Goal: Complete application form: Complete application form

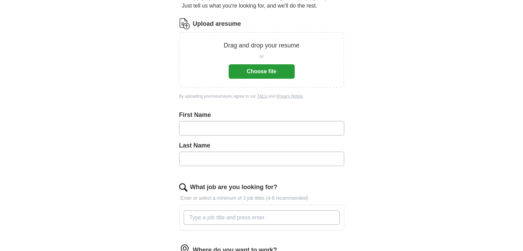
scroll to position [75, 0]
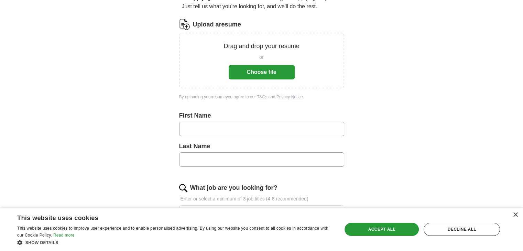
click at [250, 67] on button "Choose file" at bounding box center [262, 72] width 66 height 14
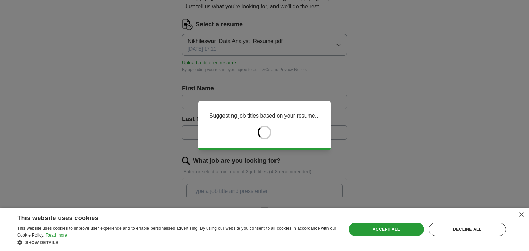
type input "**********"
type input "********"
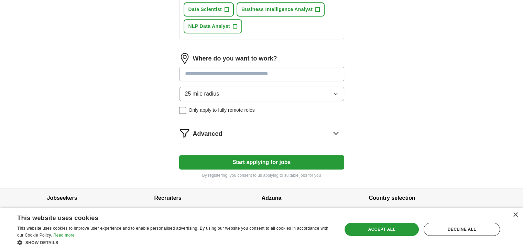
scroll to position [326, 0]
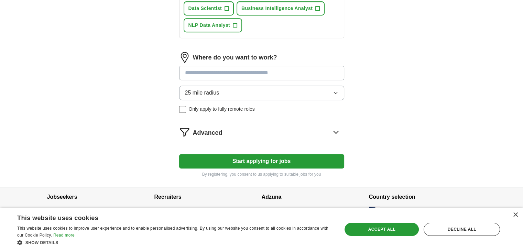
click at [289, 86] on button "25 mile radius" at bounding box center [261, 93] width 165 height 14
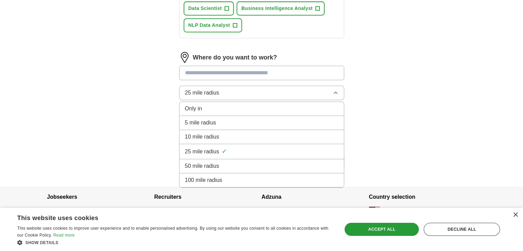
click at [208, 177] on span "100 mile radius" at bounding box center [204, 180] width 38 height 8
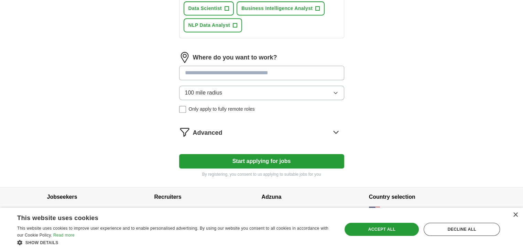
click at [223, 70] on input at bounding box center [261, 73] width 165 height 14
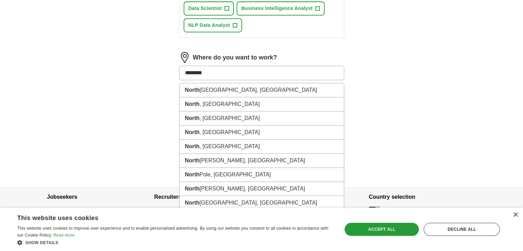
type input "*********"
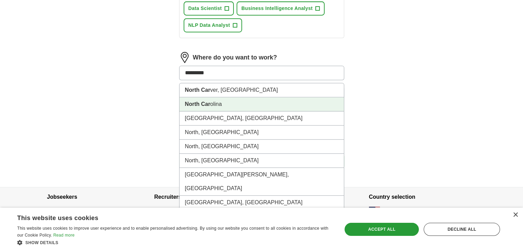
click at [219, 102] on li "North Car olina" at bounding box center [262, 104] width 164 height 14
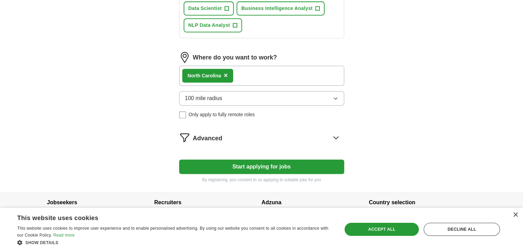
click at [264, 162] on button "Start applying for jobs" at bounding box center [261, 167] width 165 height 14
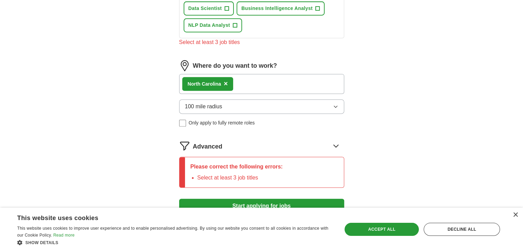
click at [337, 143] on icon at bounding box center [336, 145] width 11 height 11
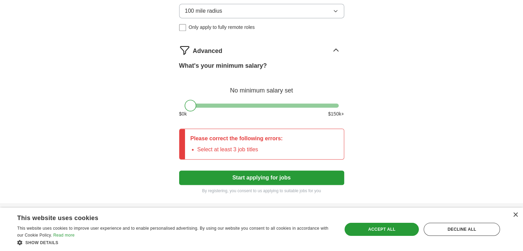
scroll to position [422, 0]
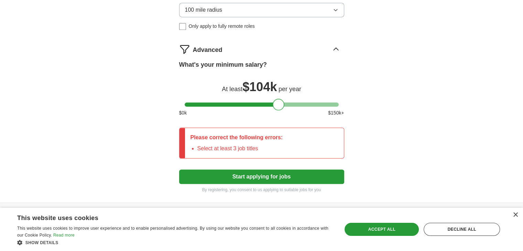
click at [278, 103] on div at bounding box center [262, 105] width 154 height 4
click at [271, 103] on div at bounding box center [262, 105] width 154 height 4
click at [266, 102] on div at bounding box center [272, 105] width 12 height 12
click at [264, 103] on div at bounding box center [262, 105] width 154 height 4
click at [257, 103] on div at bounding box center [262, 105] width 154 height 4
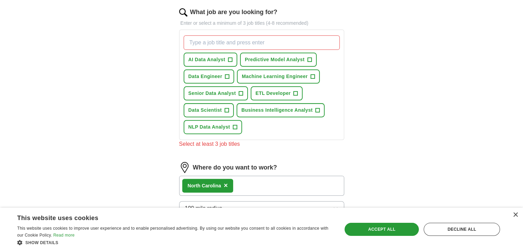
scroll to position [223, 0]
click at [207, 110] on span "Data Scientist" at bounding box center [206, 110] width 34 height 7
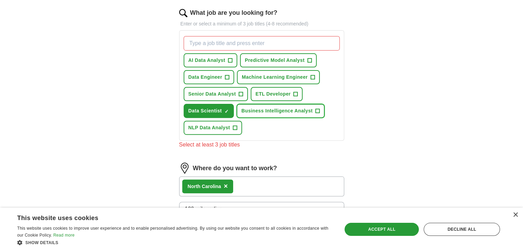
click at [268, 109] on span "Business Intelligence Analyst" at bounding box center [277, 110] width 71 height 7
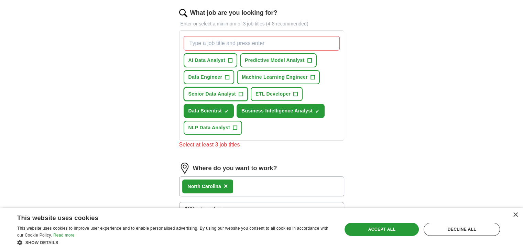
click at [222, 91] on span "Senior Data Analyst" at bounding box center [212, 94] width 47 height 7
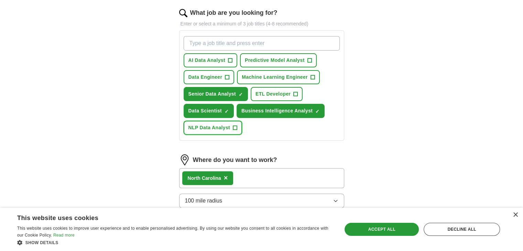
click at [212, 124] on span "NLP Data Analyst" at bounding box center [210, 127] width 42 height 7
click at [282, 91] on span "ETL Developer" at bounding box center [273, 94] width 35 height 7
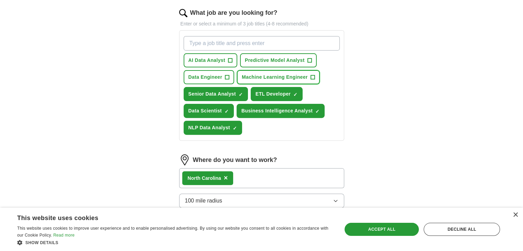
click at [275, 76] on span "Machine Learning Engineer" at bounding box center [275, 77] width 66 height 7
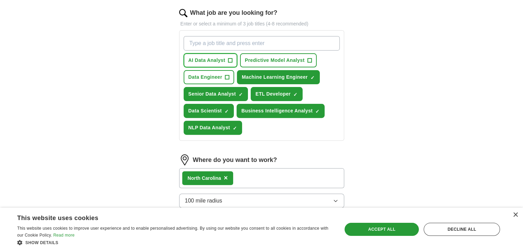
click at [217, 62] on span "AI Data Analyst" at bounding box center [207, 60] width 37 height 7
click at [211, 76] on span "Data Engineer" at bounding box center [206, 77] width 34 height 7
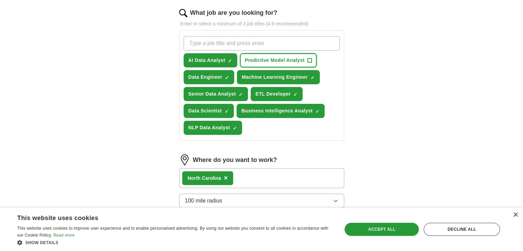
click at [272, 58] on span "Predictive Model Analyst" at bounding box center [275, 60] width 60 height 7
click at [224, 45] on input "What job are you looking for?" at bounding box center [262, 43] width 156 height 14
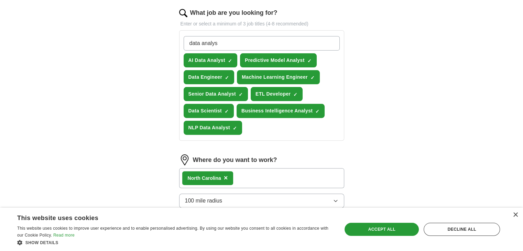
type input "data analyst"
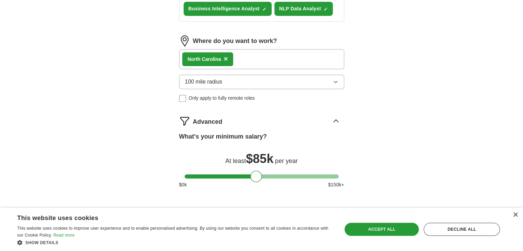
scroll to position [402, 0]
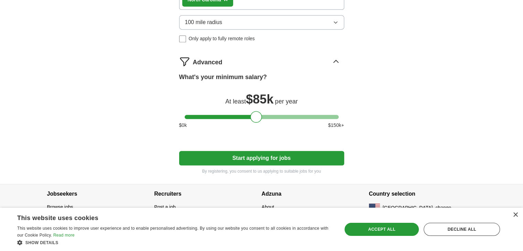
click at [265, 157] on button "Start applying for jobs" at bounding box center [261, 158] width 165 height 14
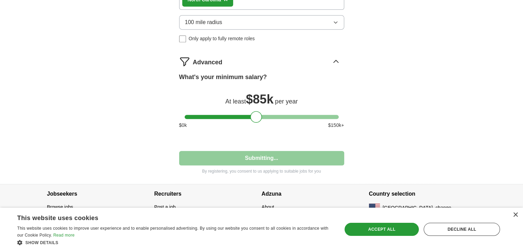
select select "**"
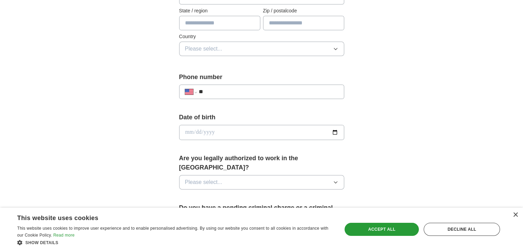
scroll to position [66, 0]
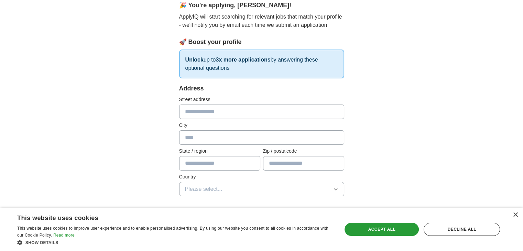
click at [219, 113] on input "text" at bounding box center [261, 112] width 165 height 14
click at [212, 110] on input "**" at bounding box center [261, 112] width 165 height 14
type input "*"
type input "**********"
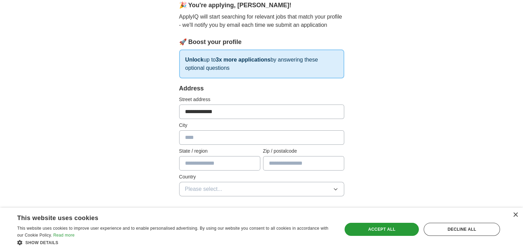
click at [203, 142] on input "text" at bounding box center [261, 137] width 165 height 14
type input "**********"
click at [220, 162] on input "text" at bounding box center [219, 163] width 81 height 14
type input "**********"
click at [277, 166] on input "text" at bounding box center [303, 163] width 81 height 14
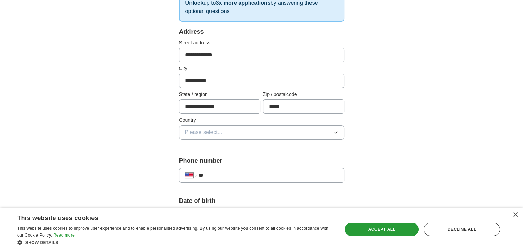
scroll to position [123, 0]
type input "*****"
click at [232, 129] on button "Please select..." at bounding box center [261, 132] width 165 height 14
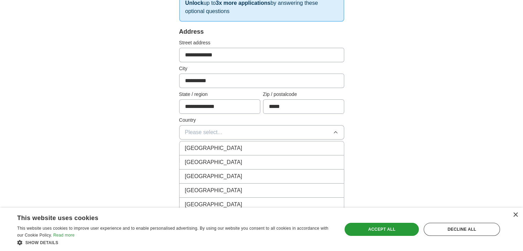
click at [204, 158] on span "[GEOGRAPHIC_DATA]" at bounding box center [213, 162] width 57 height 8
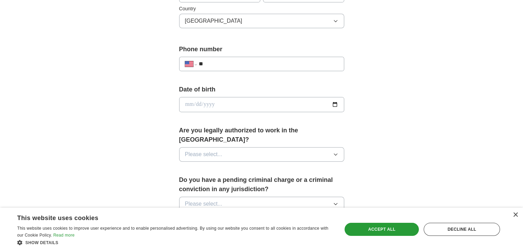
scroll to position [240, 0]
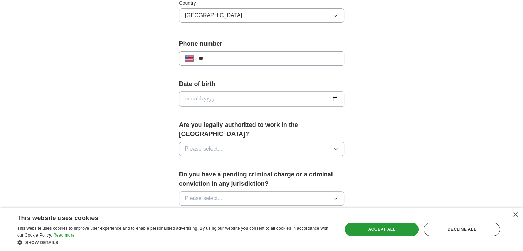
click at [224, 52] on div "**********" at bounding box center [261, 58] width 165 height 14
click at [230, 57] on input "**" at bounding box center [269, 58] width 140 height 8
type input "**********"
click at [221, 95] on input "date" at bounding box center [261, 99] width 165 height 15
click at [332, 96] on input "date" at bounding box center [261, 99] width 165 height 15
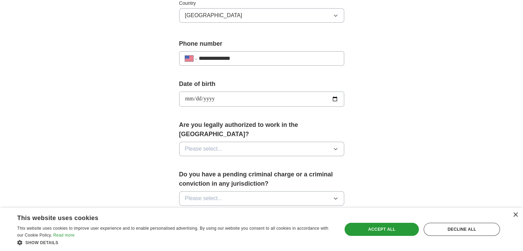
type input "**********"
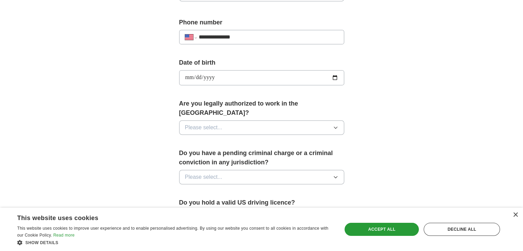
scroll to position [262, 0]
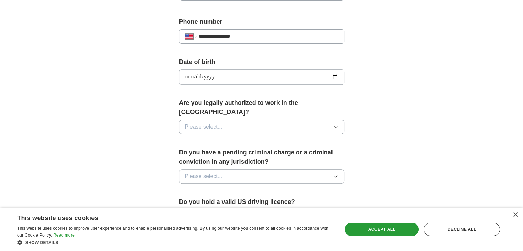
click at [228, 120] on button "Please select..." at bounding box center [261, 127] width 165 height 14
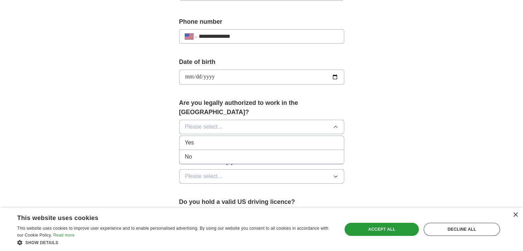
click at [190, 139] on span "Yes" at bounding box center [189, 143] width 9 height 8
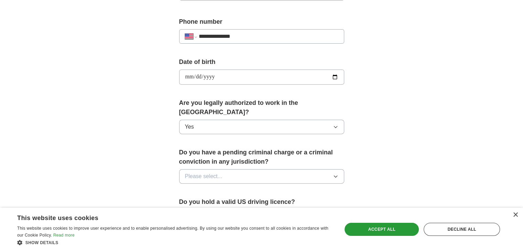
click at [228, 169] on button "Please select..." at bounding box center [261, 176] width 165 height 14
click at [190, 202] on span "No" at bounding box center [188, 206] width 7 height 8
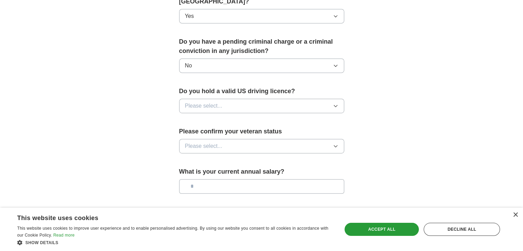
scroll to position [370, 0]
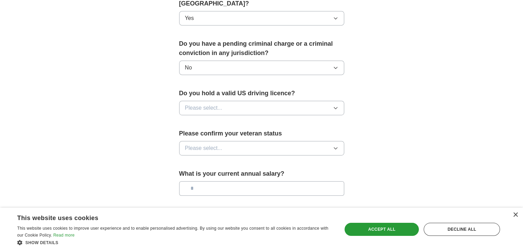
click at [219, 104] on span "Please select..." at bounding box center [204, 108] width 38 height 8
click at [197, 120] on div "Yes" at bounding box center [261, 124] width 153 height 8
click at [212, 144] on span "Please select..." at bounding box center [204, 148] width 38 height 8
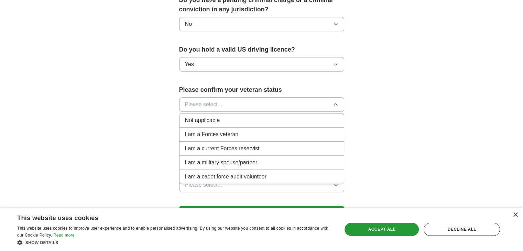
scroll to position [423, 0]
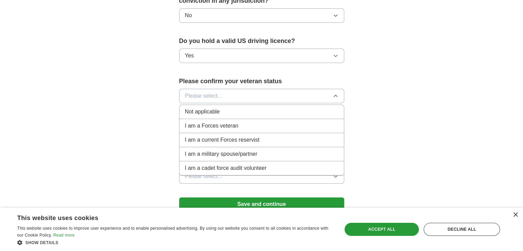
click at [198, 108] on span "Not applicable" at bounding box center [202, 112] width 35 height 8
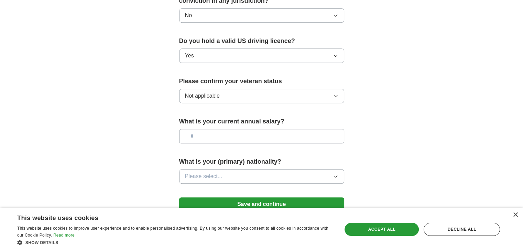
scroll to position [444, 0]
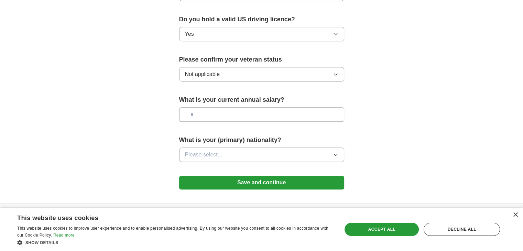
click at [246, 176] on button "Save and continue" at bounding box center [261, 183] width 165 height 14
